Goal: Find specific page/section: Find specific page/section

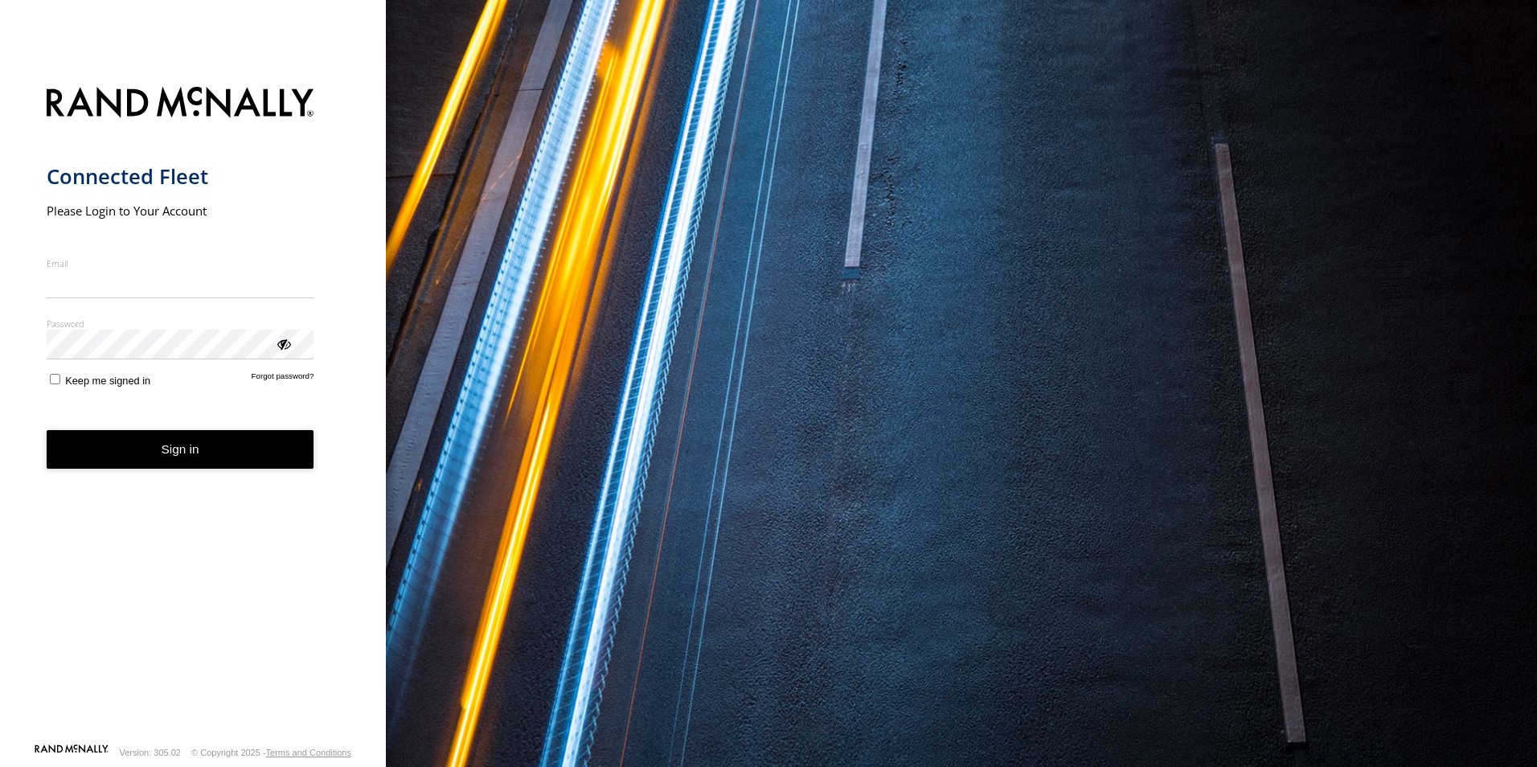
type input "**********"
click at [155, 457] on button "Sign in" at bounding box center [181, 449] width 268 height 39
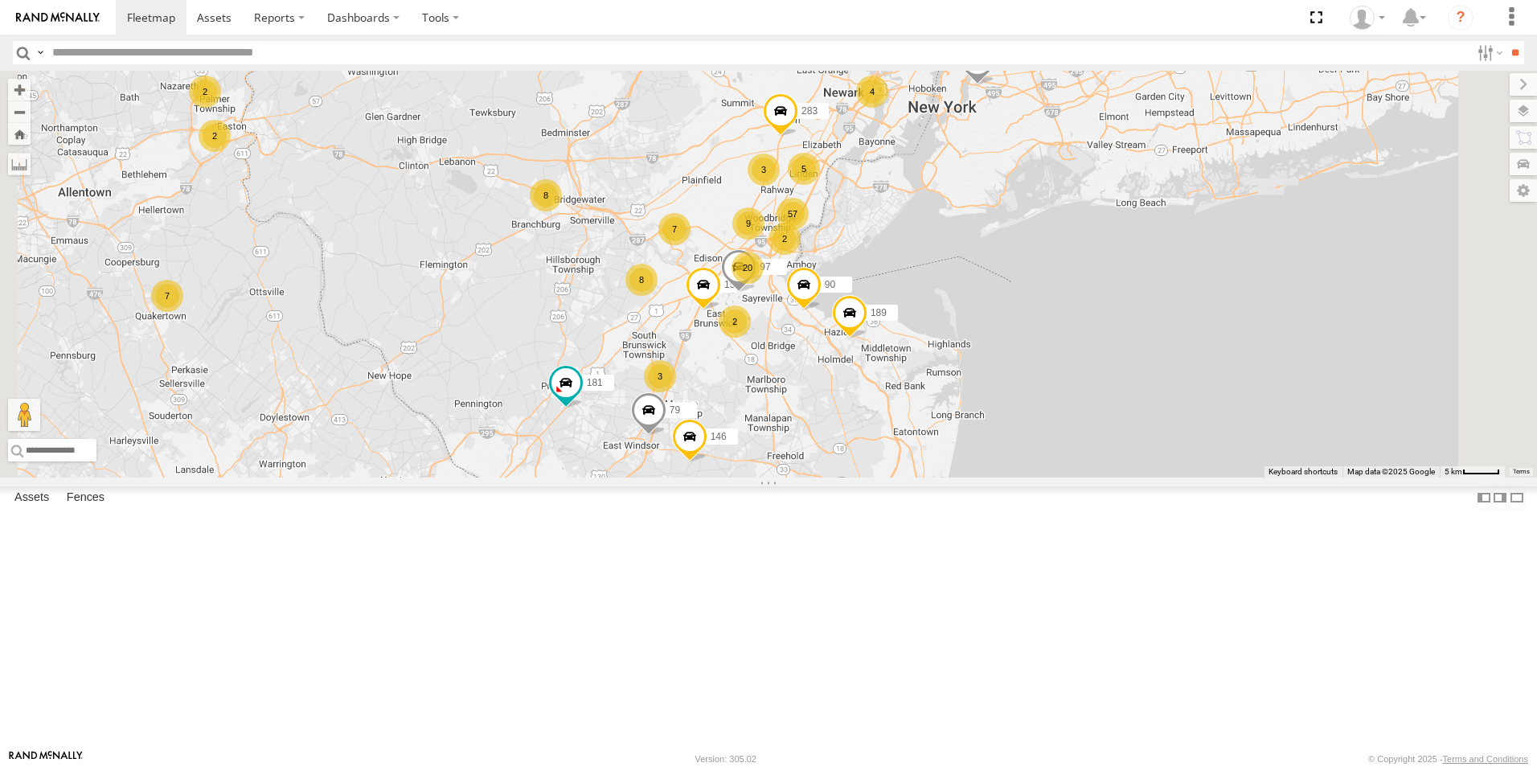
drag, startPoint x: 834, startPoint y: 607, endPoint x: 742, endPoint y: 441, distance: 190.4
click at [742, 441] on div "170 111 48 20 57 79 19 9 8 2 4 7 5 7 4 3 97 5 3 3 2 8 38 2 2 257 2 2 90 260 9 1…" at bounding box center [768, 274] width 1537 height 407
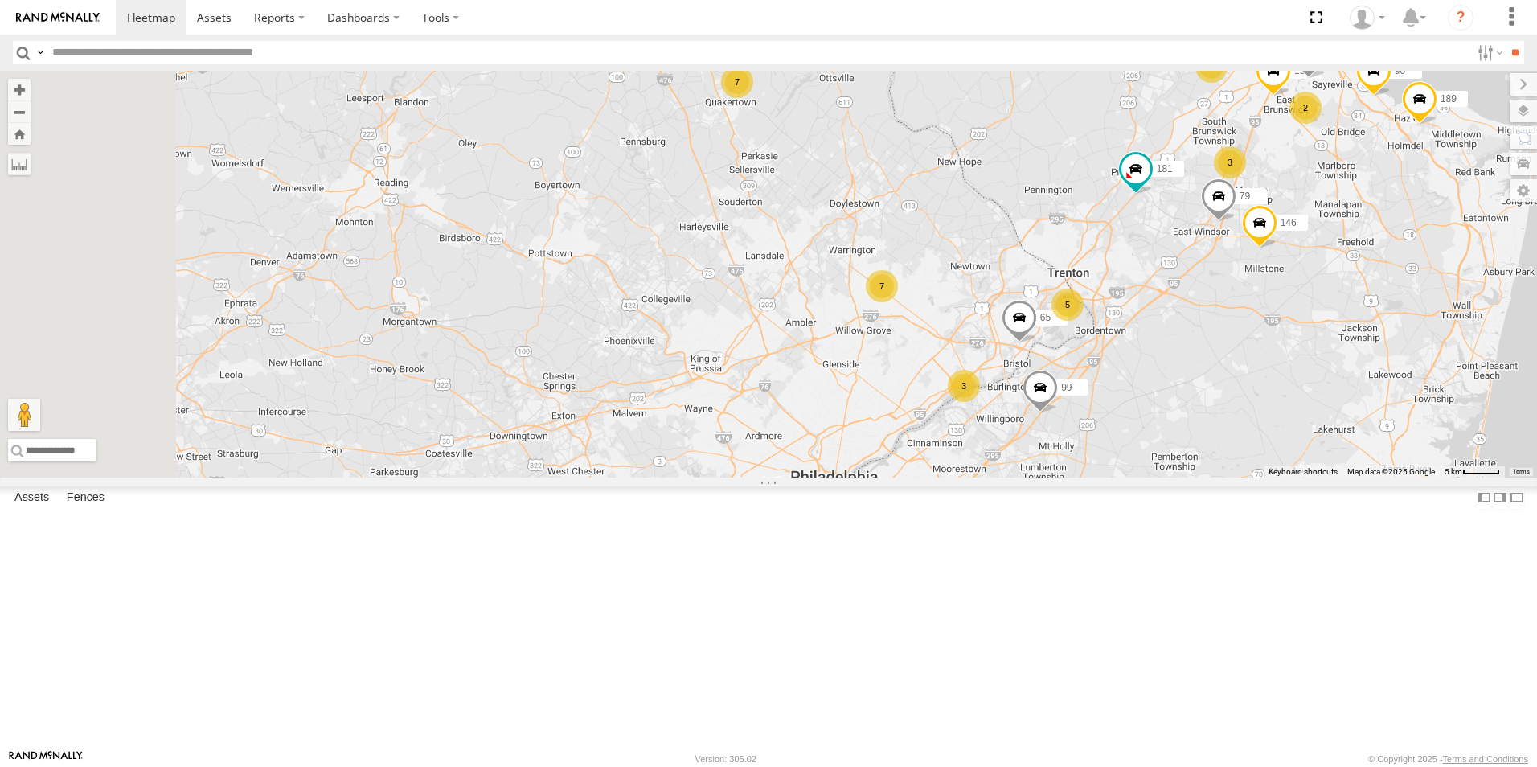
drag, startPoint x: 420, startPoint y: 498, endPoint x: 1009, endPoint y: 289, distance: 625.3
click at [1009, 289] on div "170 111 48 20 57 79 19 9 8 2 4 7 5 7 4 3 97 5 3 3 2 8 38 2 2 257 2 2 90 260 9 1…" at bounding box center [768, 274] width 1537 height 407
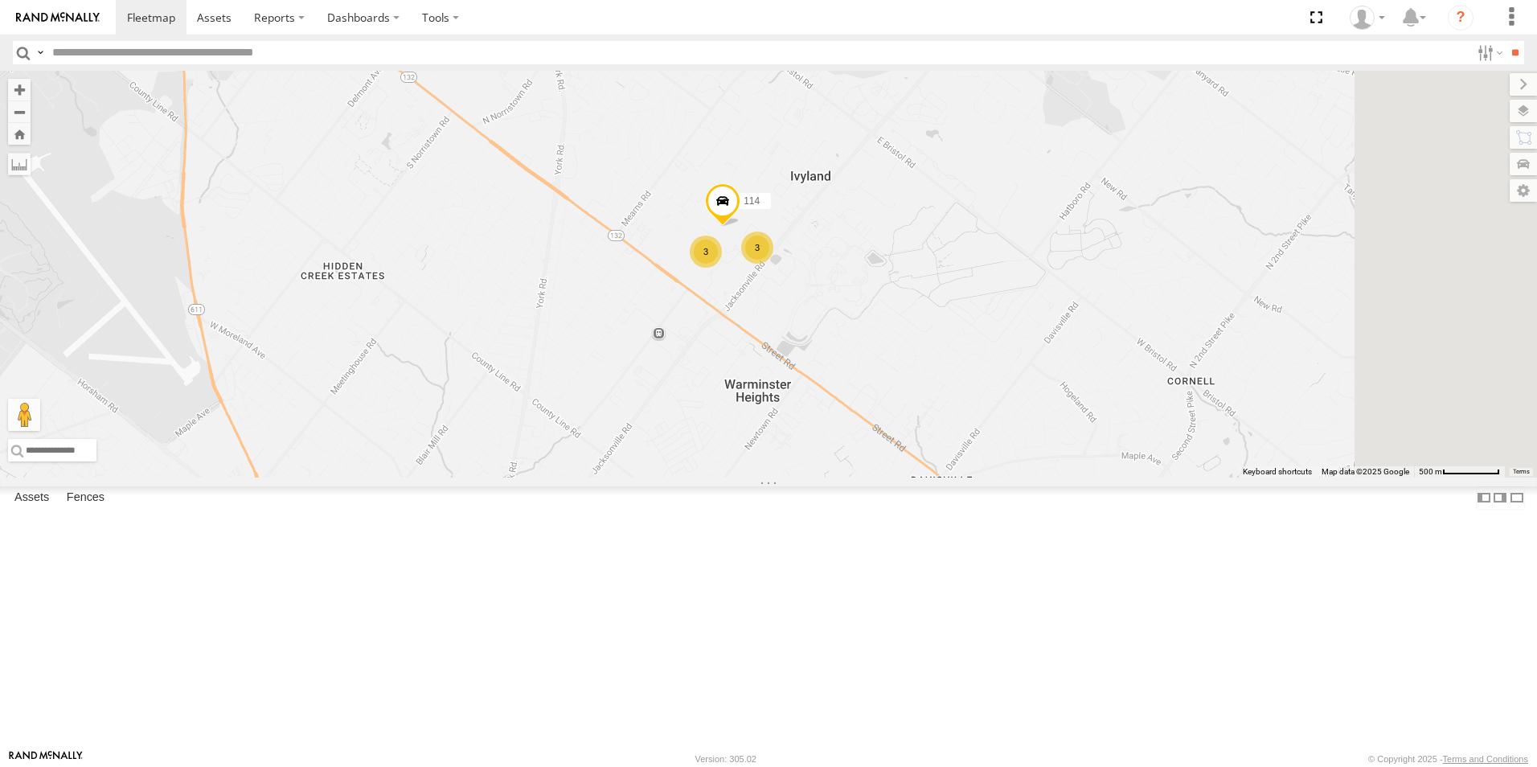
drag, startPoint x: 1129, startPoint y: 241, endPoint x: 933, endPoint y: 435, distance: 275.1
click at [933, 435] on div "170 111 48 79 97 38 257 90 260 9 181 158 146 283 71 189 99 65 224 44 151 227 3 …" at bounding box center [768, 274] width 1537 height 407
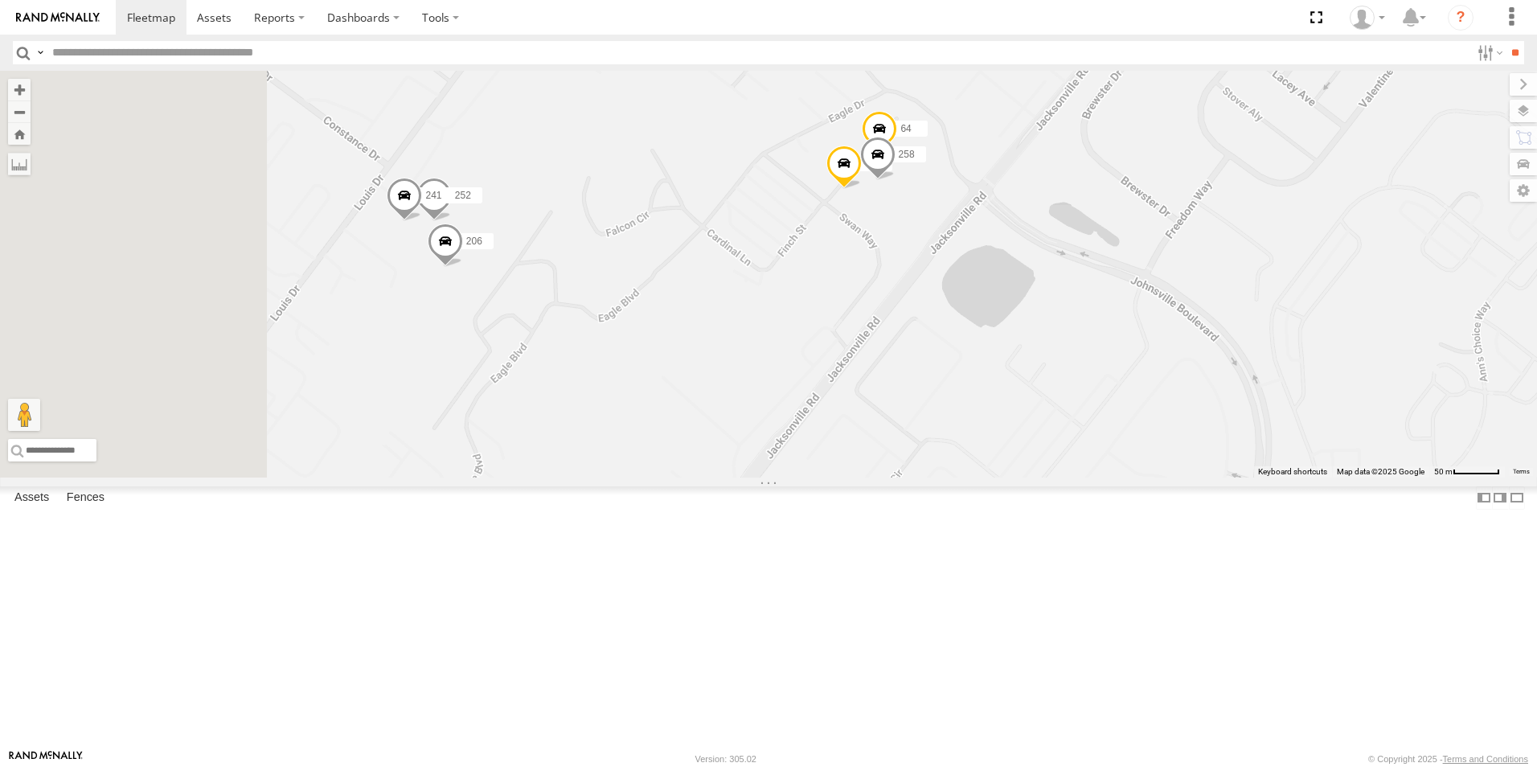
drag, startPoint x: 588, startPoint y: 435, endPoint x: 764, endPoint y: 448, distance: 175.7
click at [764, 448] on div "170 111 48 79 97 38 257 90 260 9 181 158 146 283 71 189 99 65 224 44 151 227 11…" at bounding box center [768, 274] width 1537 height 407
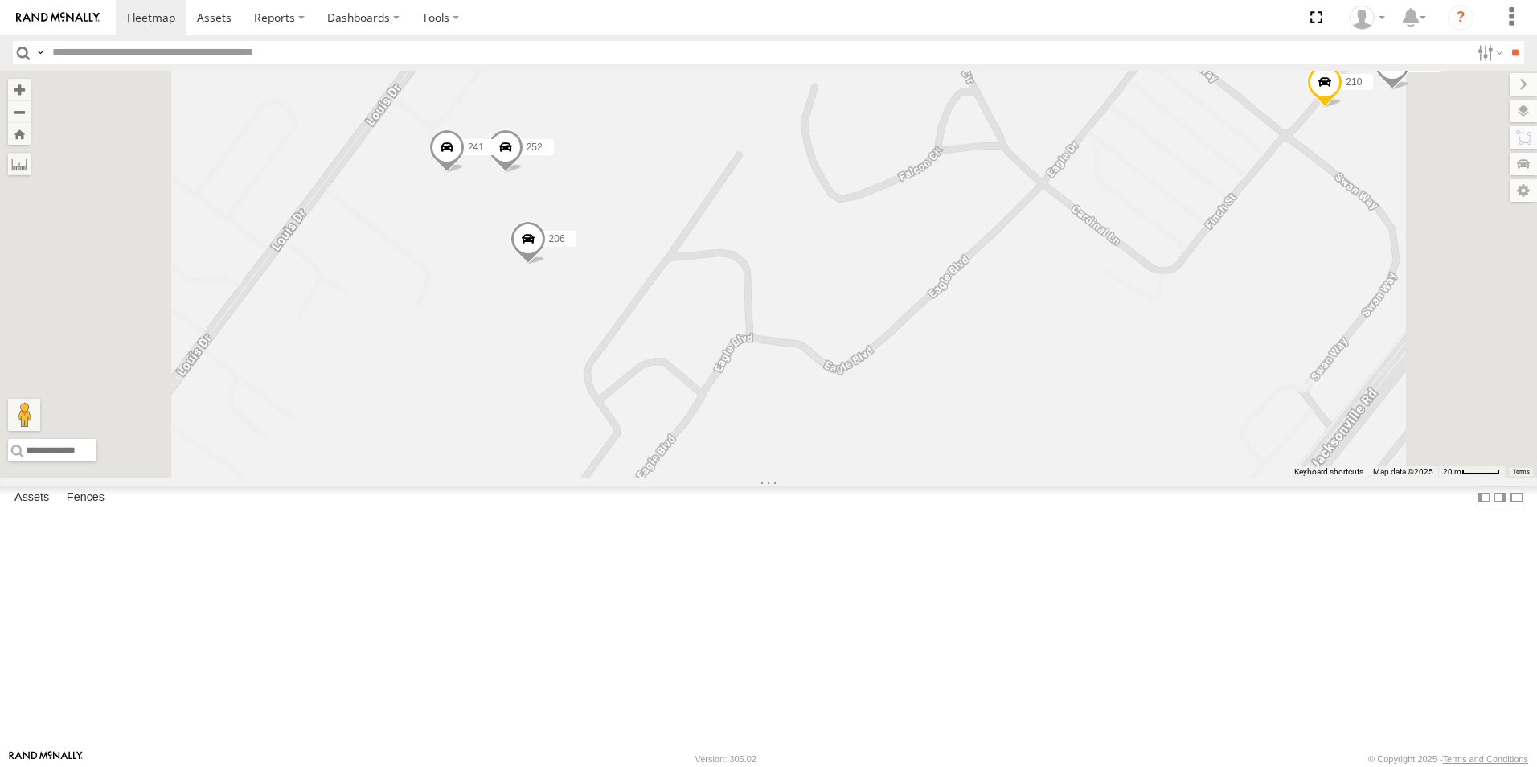
drag, startPoint x: 1201, startPoint y: 387, endPoint x: 1178, endPoint y: 397, distance: 25.2
click at [1178, 397] on div "170 111 48 79 97 38 257 90 260 9 181 158 146 283 71 189 99 65 224 44 151 227 11…" at bounding box center [768, 274] width 1537 height 407
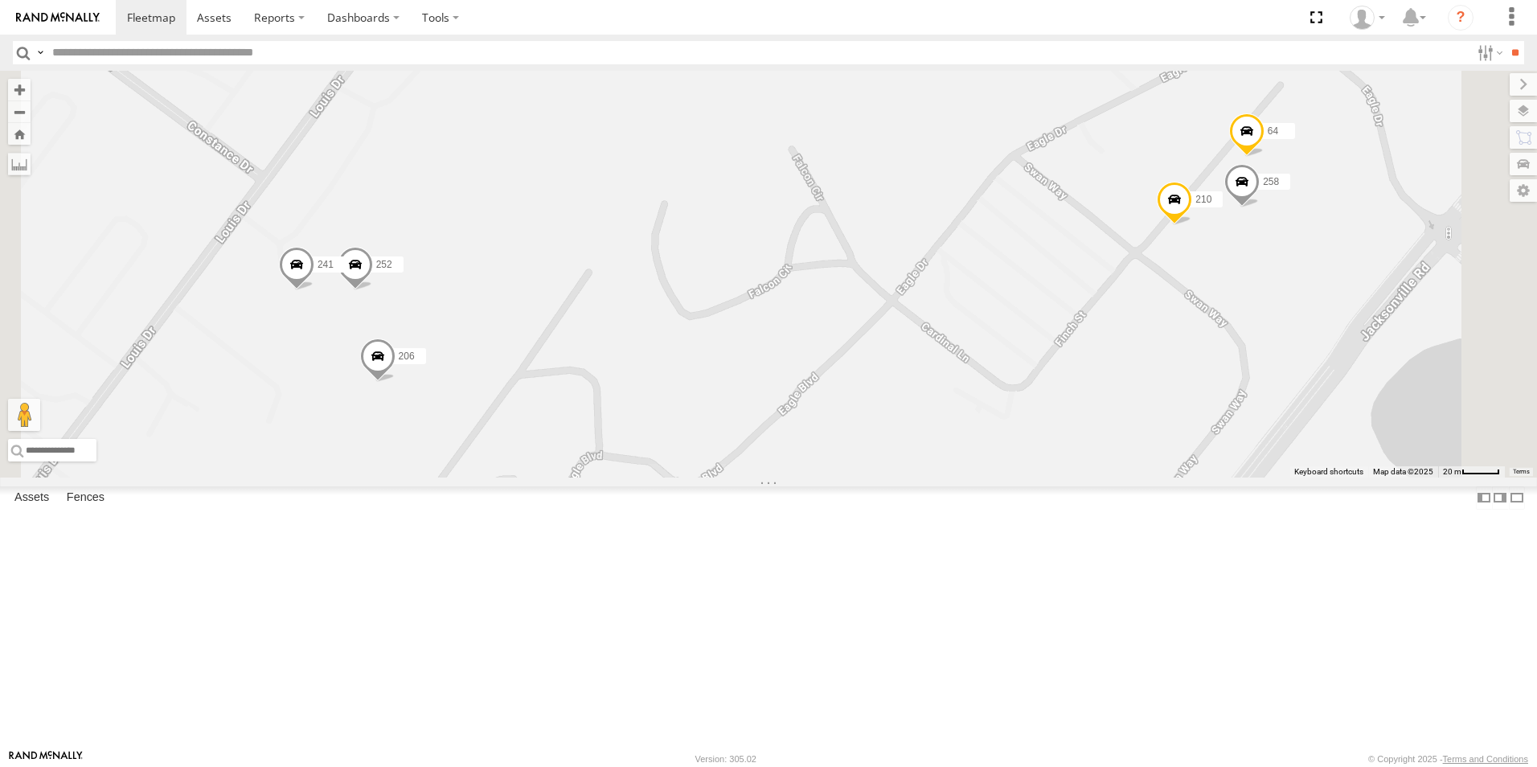
drag, startPoint x: 838, startPoint y: 358, endPoint x: 764, endPoint y: 490, distance: 151.2
click at [764, 478] on div "170 111 48 79 97 38 257 90 260 9 181 158 146 283 71 189 99 65 224 44 151 227 11…" at bounding box center [768, 274] width 1537 height 407
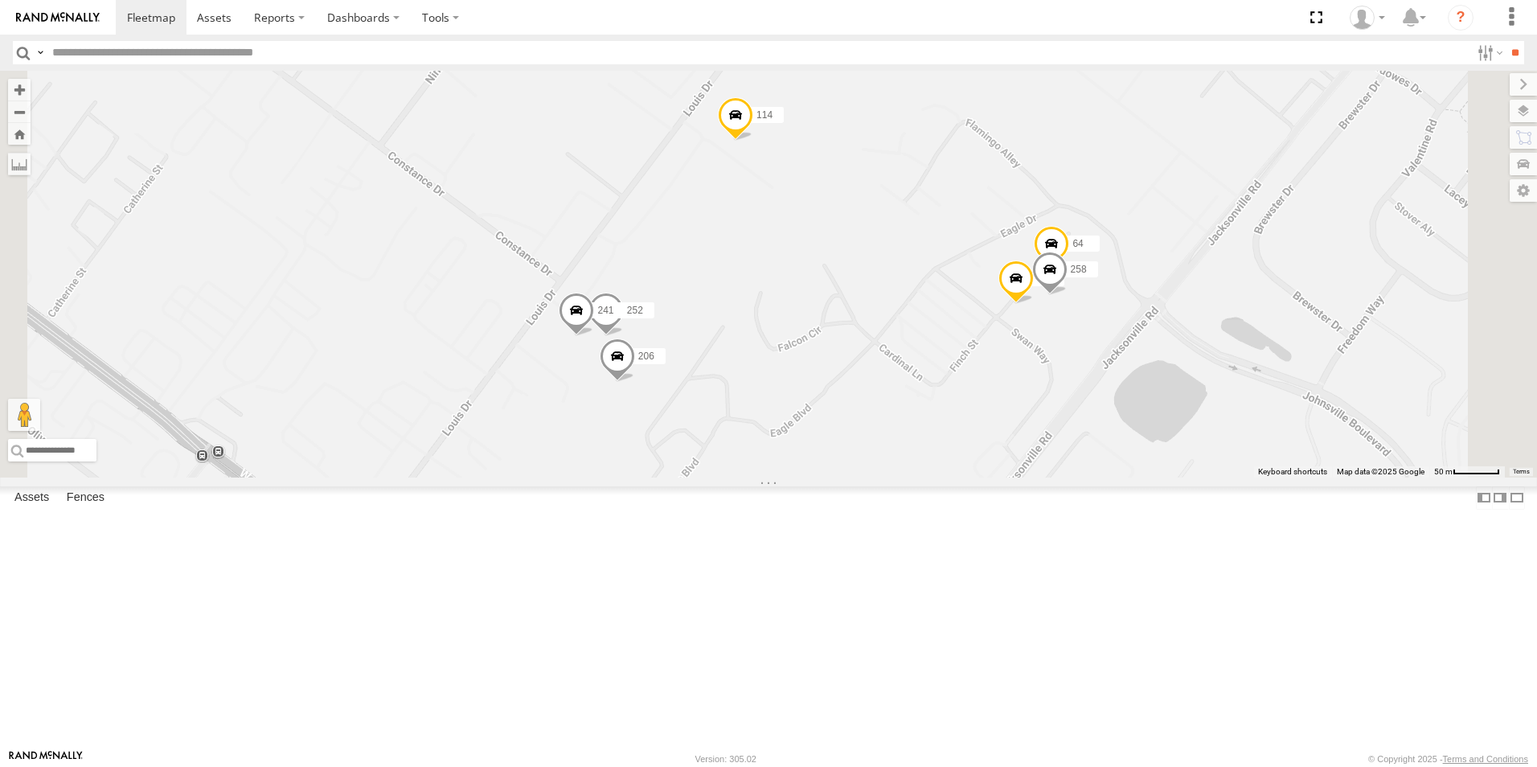
drag, startPoint x: 1208, startPoint y: 549, endPoint x: 1072, endPoint y: 551, distance: 135.9
click at [1072, 478] on div "170 111 48 79 97 38 257 90 260 9 181 158 146 283 71 189 99 65 224 44 151 227 11…" at bounding box center [768, 274] width 1537 height 407
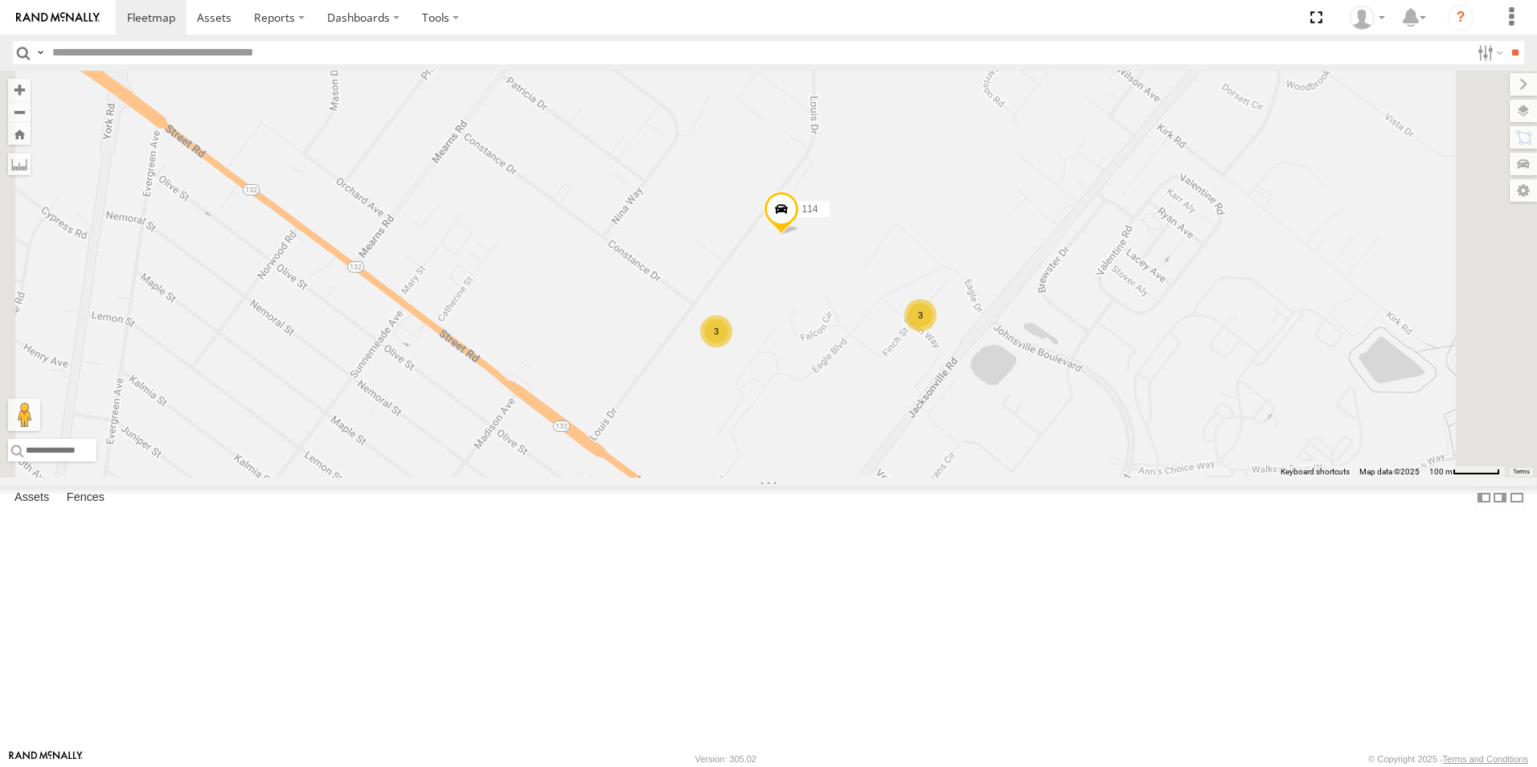
drag, startPoint x: 1072, startPoint y: 459, endPoint x: 1006, endPoint y: 491, distance: 74.1
click at [1007, 478] on div "170 111 48 79 97 38 257 90 260 9 181 158 146 283 71 189 99 65 224 44 151 227 11…" at bounding box center [768, 274] width 1537 height 407
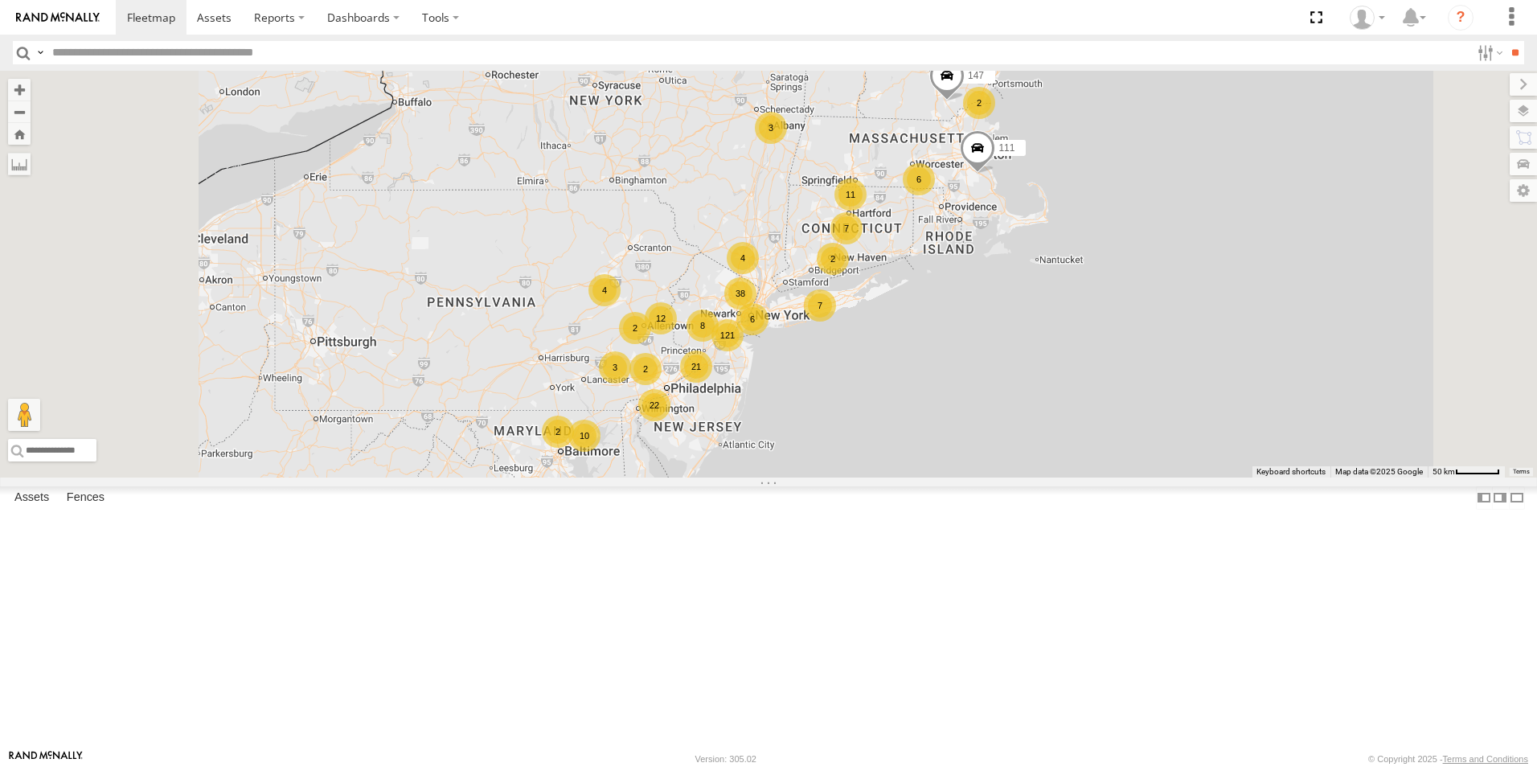
click at [113, 51] on input "text" at bounding box center [758, 52] width 1425 height 23
type input "***"
click at [1506, 41] on input "**" at bounding box center [1515, 52] width 18 height 23
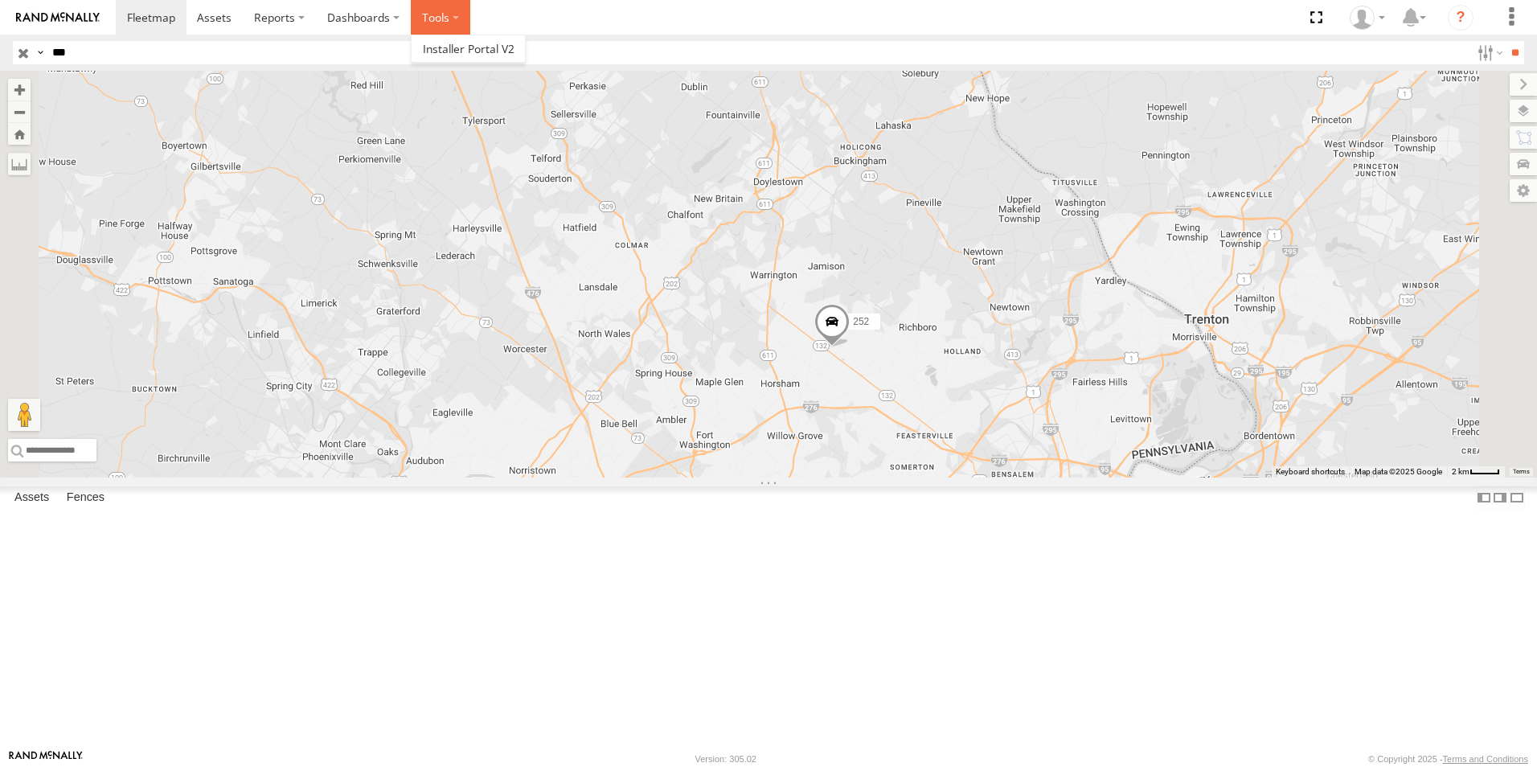
click at [412, 14] on label at bounding box center [440, 17] width 59 height 35
click at [401, 15] on label "Dashboards" at bounding box center [363, 17] width 95 height 35
click at [363, 41] on span at bounding box center [368, 48] width 80 height 15
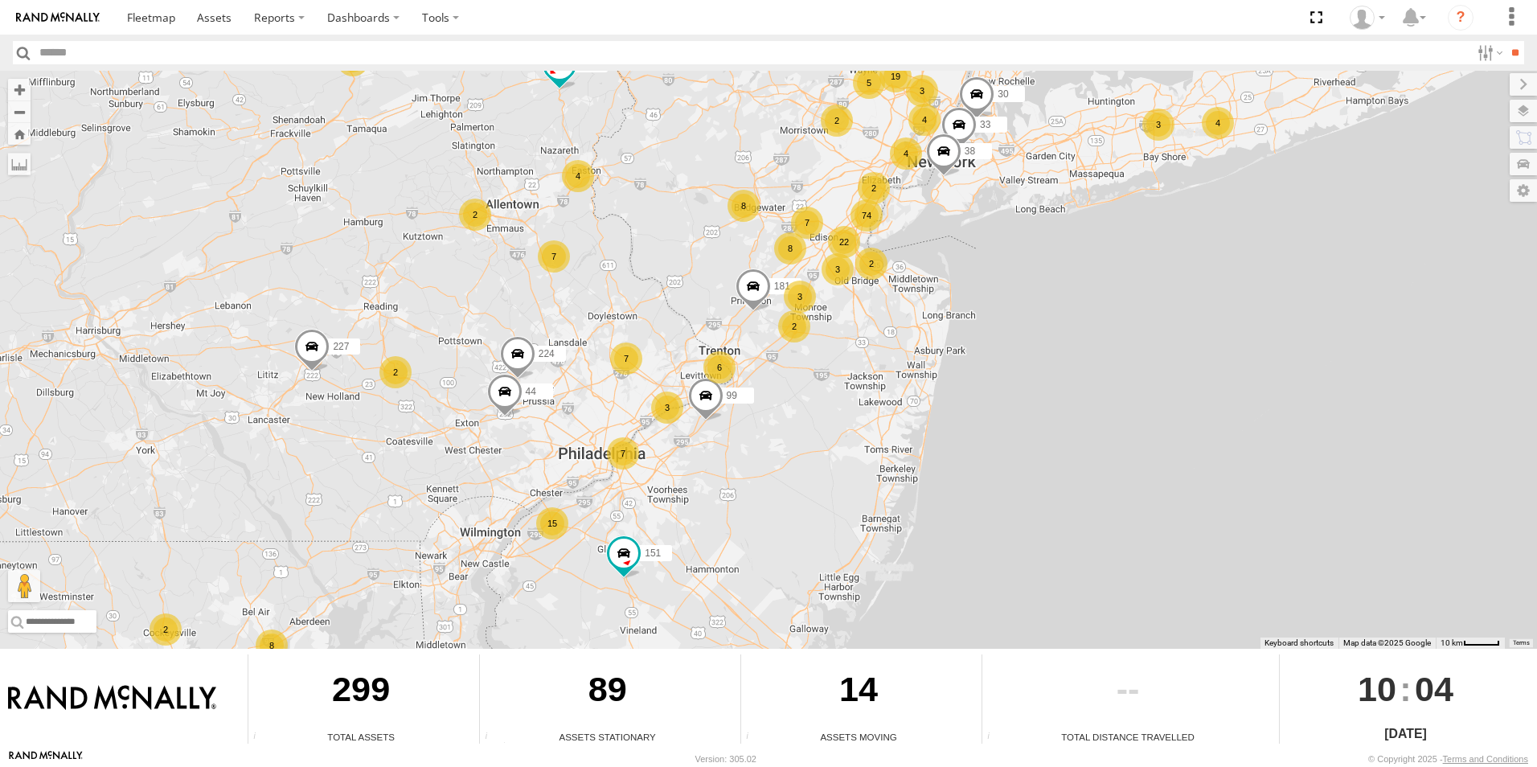
click at [103, 55] on input "text" at bounding box center [752, 52] width 1437 height 23
type input "***"
click at [1506, 41] on input "**" at bounding box center [1515, 52] width 18 height 23
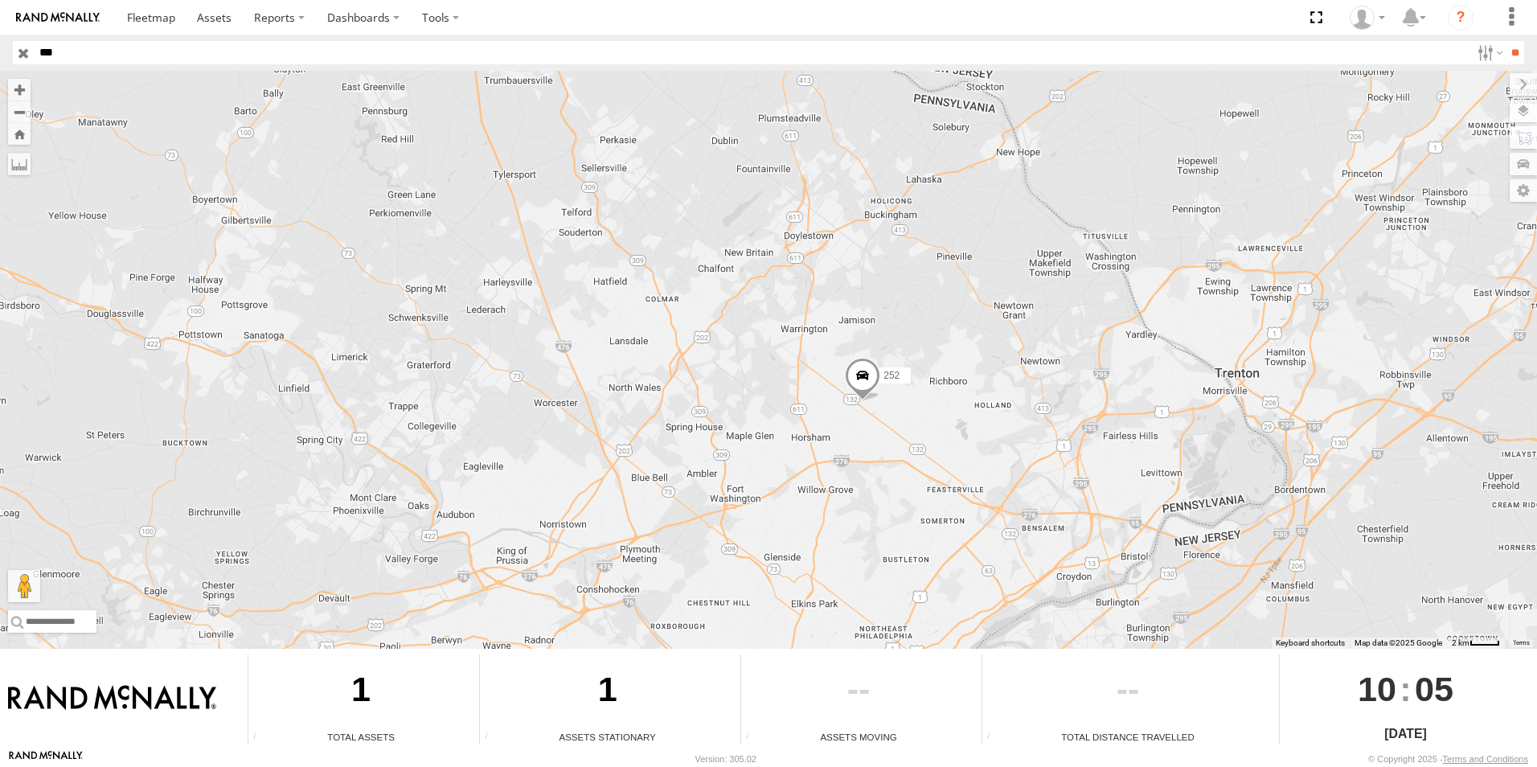
click at [24, 53] on input "button" at bounding box center [23, 52] width 21 height 23
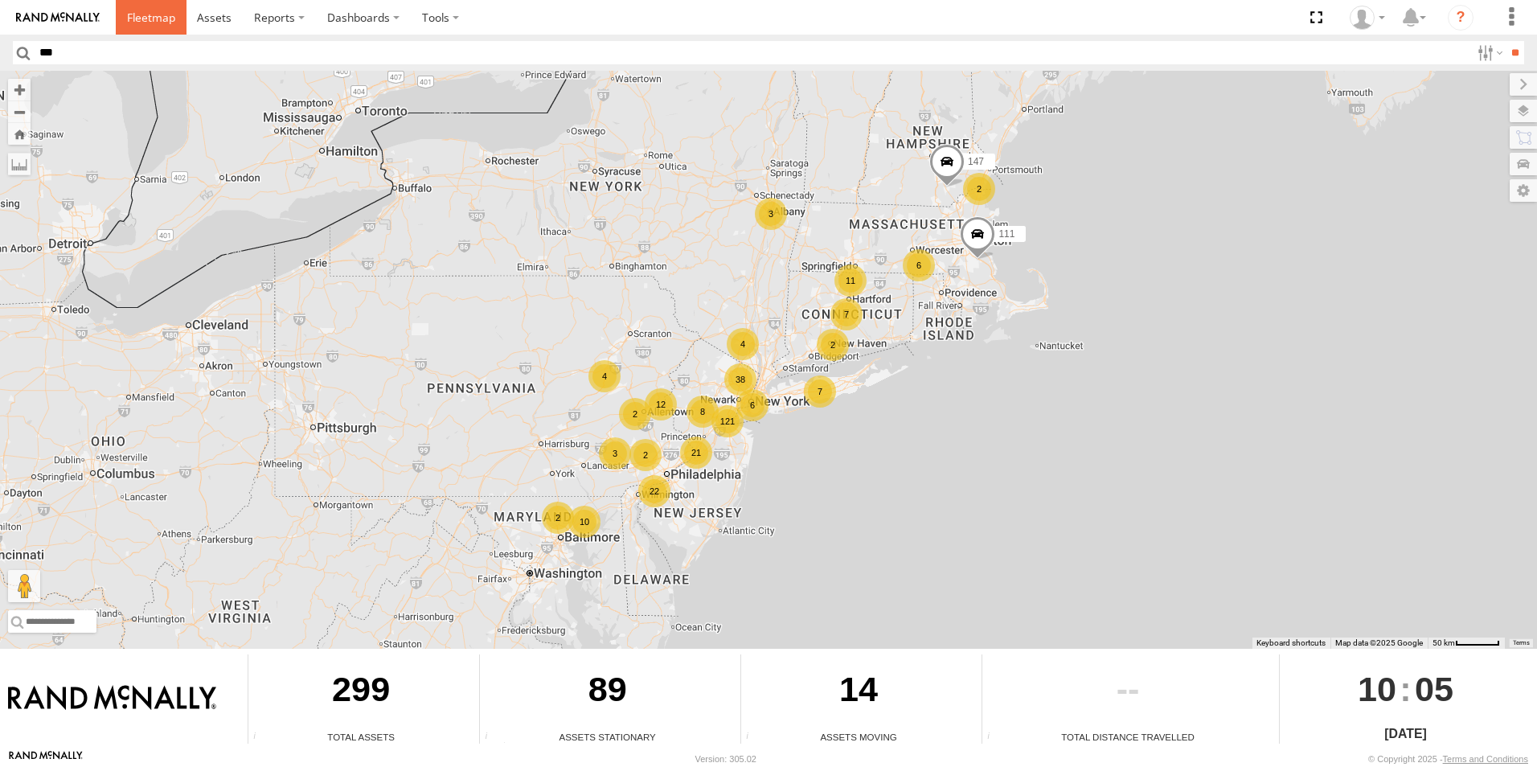
click at [150, 23] on span at bounding box center [151, 17] width 48 height 15
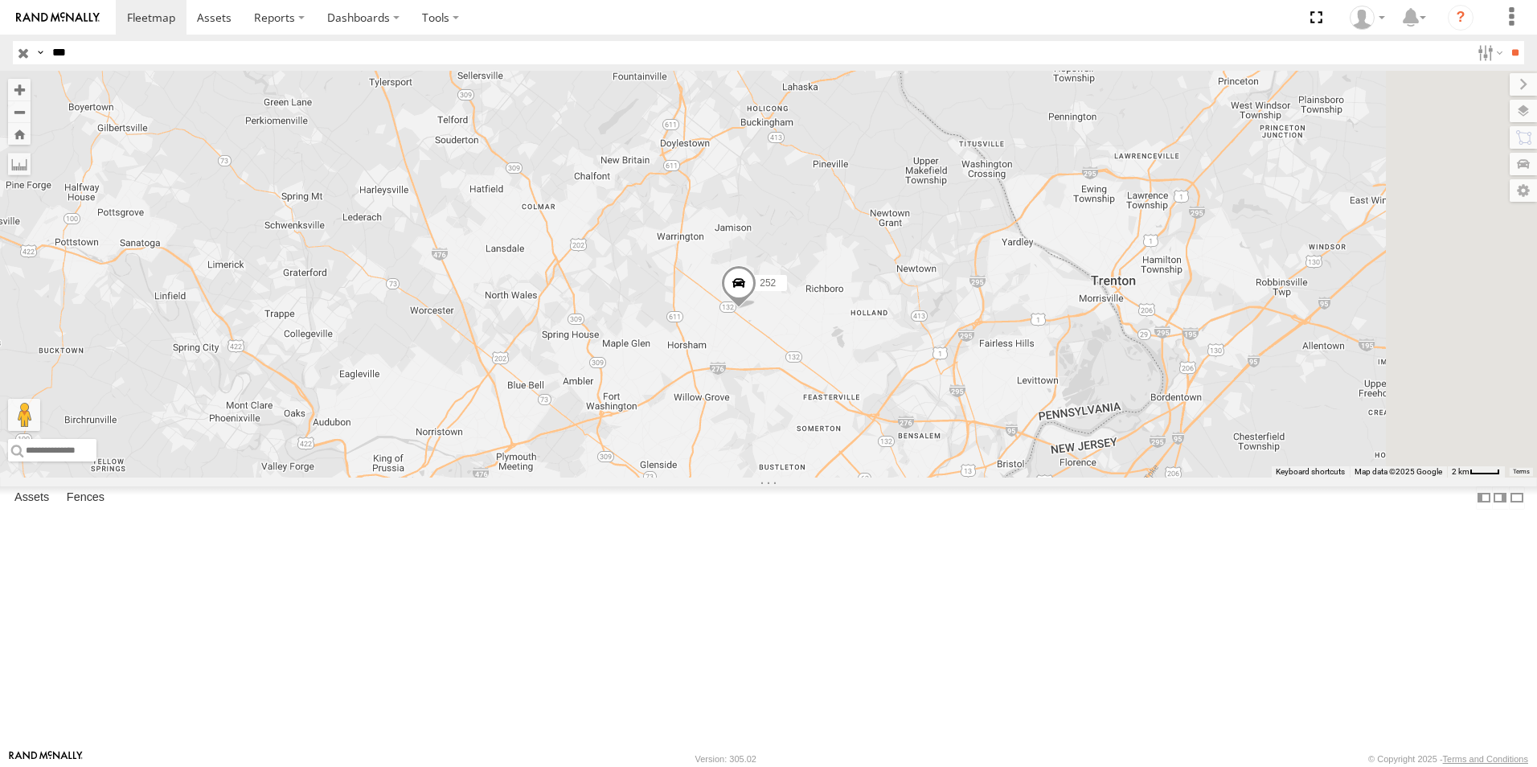
drag, startPoint x: 970, startPoint y: 483, endPoint x: 881, endPoint y: 477, distance: 89.5
click at [881, 477] on div "252" at bounding box center [768, 274] width 1537 height 407
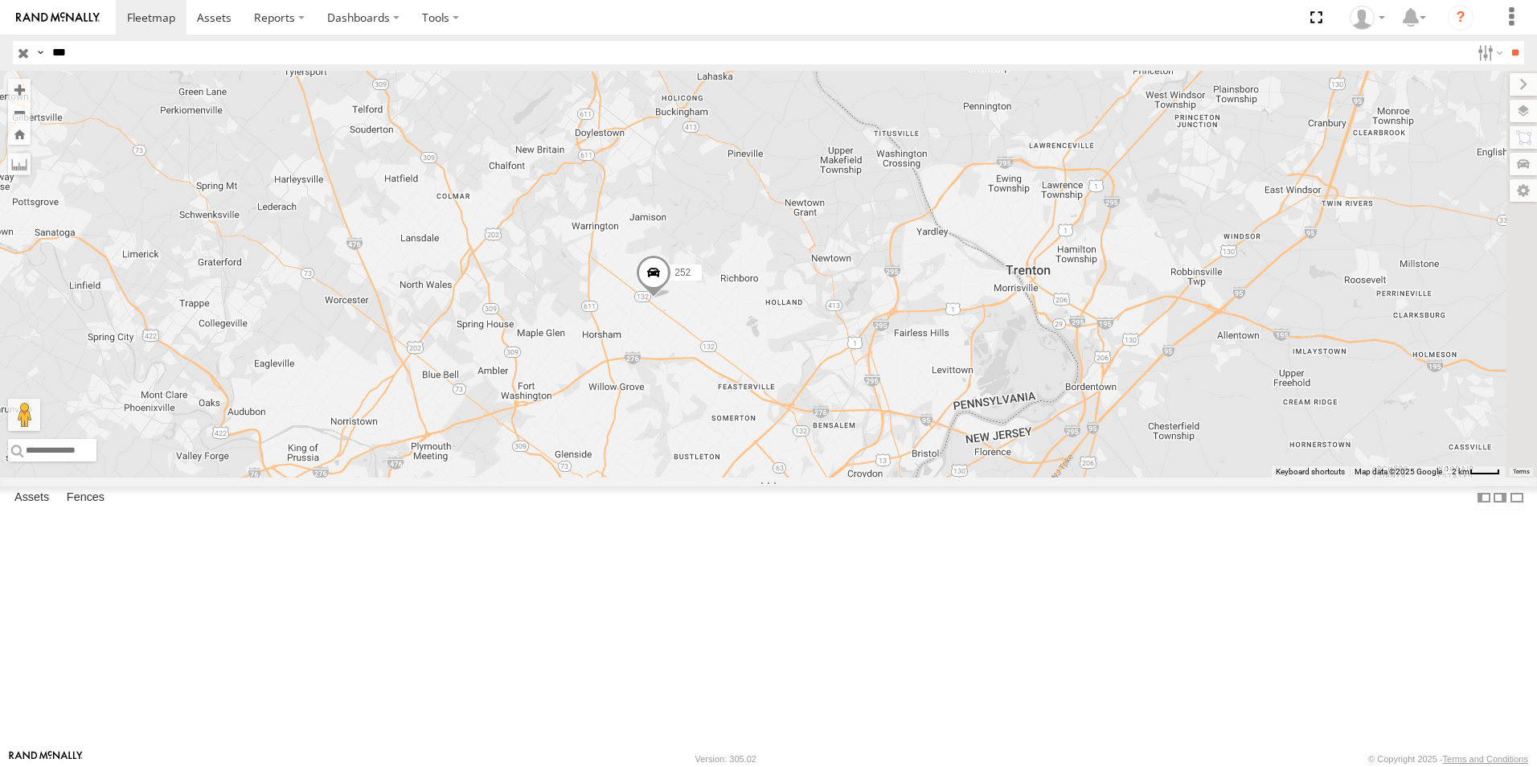
click at [84, 55] on input "***" at bounding box center [758, 52] width 1425 height 23
type input "*"
click at [1506, 41] on input "**" at bounding box center [1515, 52] width 18 height 23
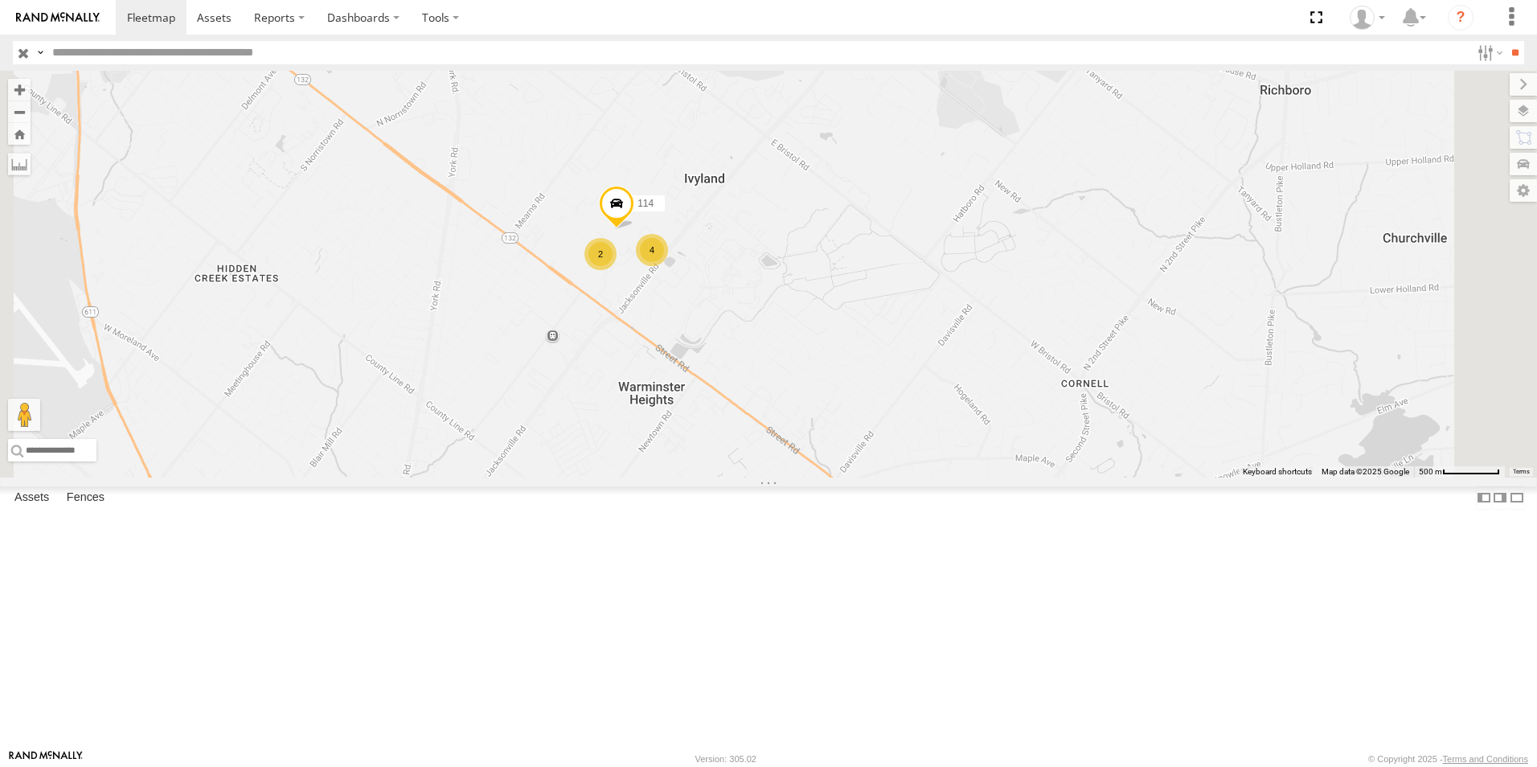
drag, startPoint x: 863, startPoint y: 260, endPoint x: 749, endPoint y: 533, distance: 295.5
click at [749, 478] on div "79 224 99 181 65 96 2 4 114" at bounding box center [768, 274] width 1537 height 407
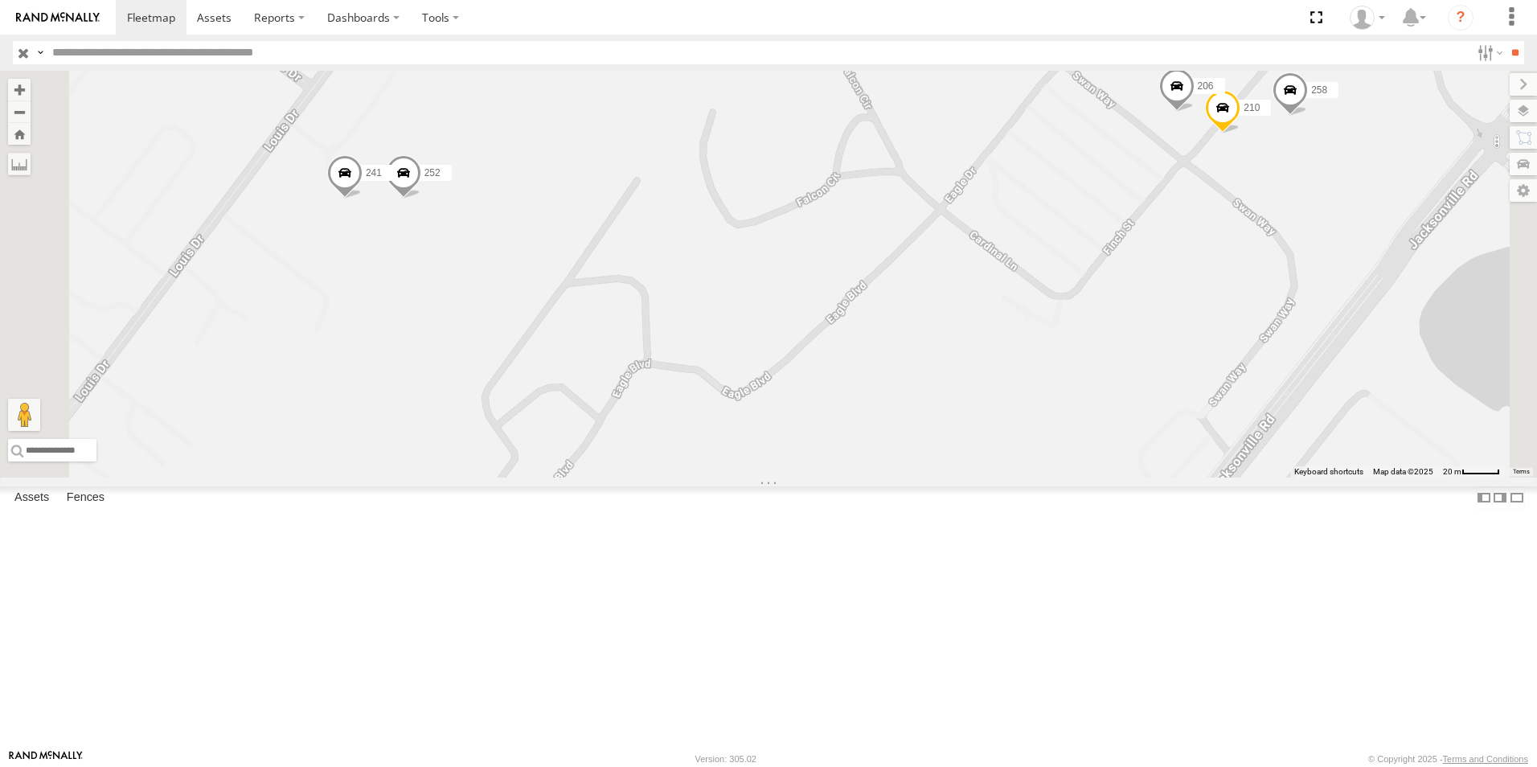
drag, startPoint x: 662, startPoint y: 365, endPoint x: 789, endPoint y: 364, distance: 127.8
click at [789, 364] on div "79 224 99 181 65 96 114 252 64 241 258 210 206" at bounding box center [768, 274] width 1537 height 407
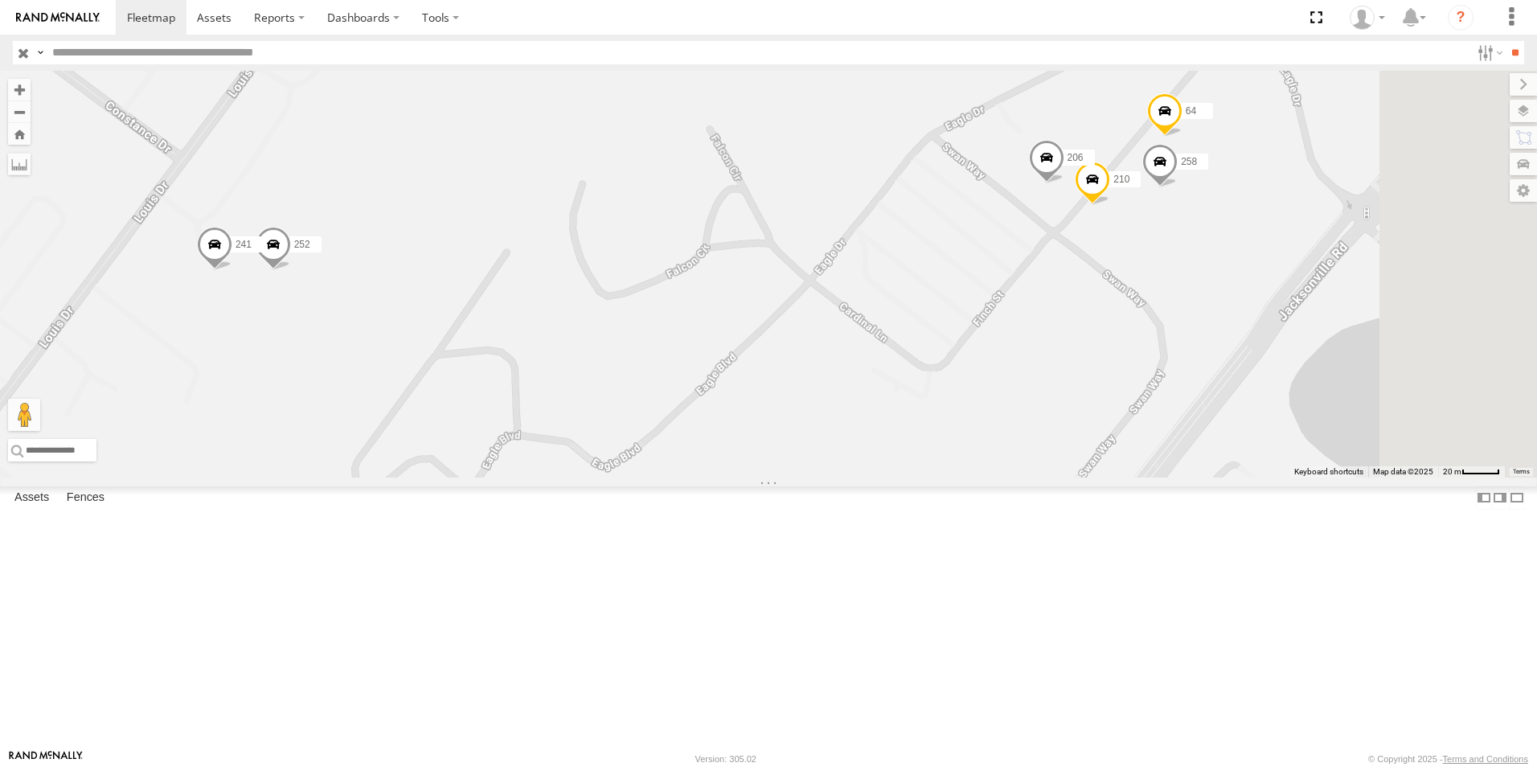
drag, startPoint x: 917, startPoint y: 367, endPoint x: 785, endPoint y: 441, distance: 150.8
click at [785, 441] on div "79 224 99 181 65 96 114 252 64 241 258 210 206" at bounding box center [768, 274] width 1537 height 407
